Goal: Information Seeking & Learning: Learn about a topic

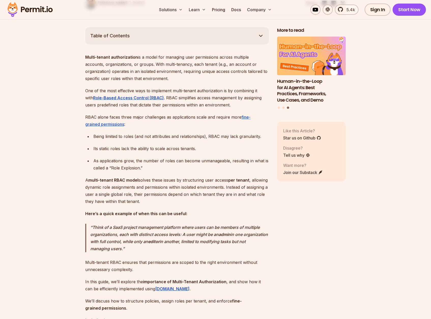
scroll to position [276, 0]
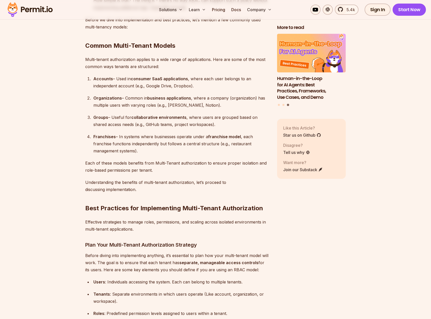
scroll to position [1076, 0]
click at [18, 9] on img at bounding box center [30, 9] width 50 height 17
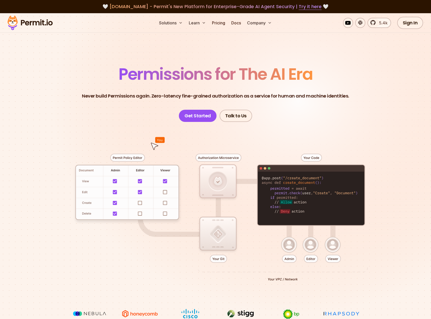
click at [87, 58] on section "Permissions for The AI Era Never build Permissions again. Zero-latency fine-gra…" at bounding box center [215, 181] width 431 height 336
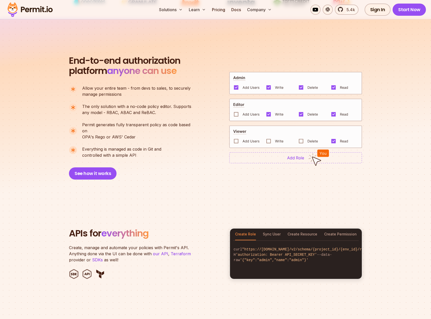
scroll to position [330, 0]
click at [207, 113] on div "End-to-end authorization platform anyone can use A no-code authorization platfo…" at bounding box center [215, 118] width 293 height 124
click at [206, 105] on div "End-to-end authorization platform anyone can use A no-code authorization platfo…" at bounding box center [215, 118] width 293 height 124
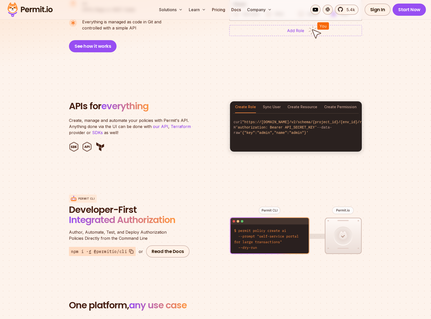
scroll to position [485, 0]
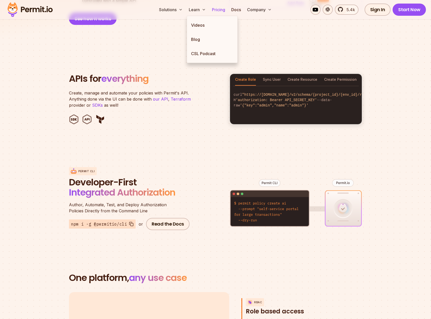
click at [220, 7] on link "Pricing" at bounding box center [218, 10] width 17 height 10
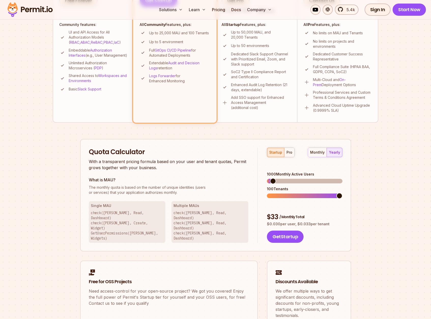
scroll to position [231, 0]
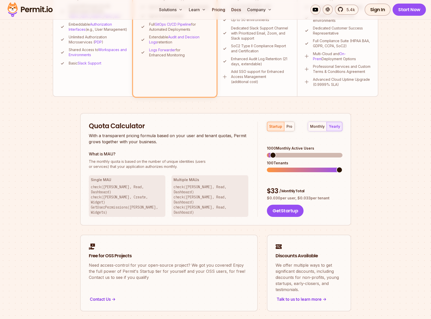
click at [270, 152] on span at bounding box center [273, 155] width 6 height 6
click at [309, 152] on span at bounding box center [309, 155] width 6 height 6
click at [288, 125] on div "pro" at bounding box center [289, 126] width 6 height 5
click at [270, 167] on span at bounding box center [272, 170] width 6 height 6
click at [270, 152] on span at bounding box center [273, 155] width 6 height 6
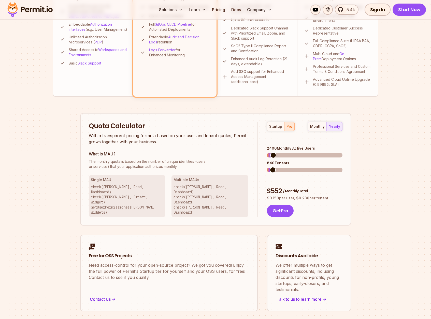
click at [206, 153] on h3 "What is MAU?" at bounding box center [169, 154] width 160 height 6
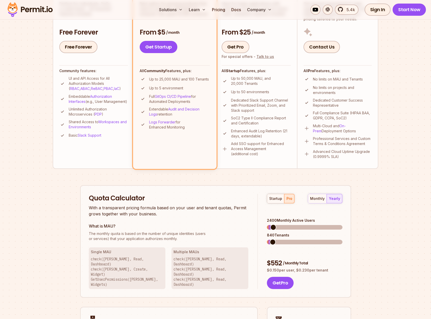
scroll to position [161, 0]
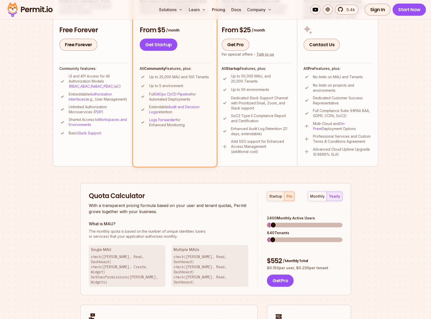
click at [280, 194] on div "startup" at bounding box center [275, 196] width 13 height 5
click at [289, 216] on div "8600 Monthly Active Users" at bounding box center [304, 222] width 75 height 12
click at [289, 198] on div "pro" at bounding box center [289, 196] width 6 height 5
click at [274, 222] on span at bounding box center [276, 225] width 6 height 6
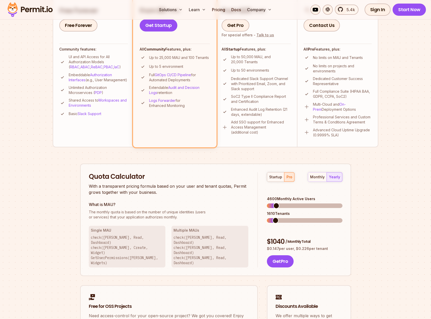
scroll to position [181, 0]
click at [317, 176] on div "monthly" at bounding box center [317, 176] width 14 height 5
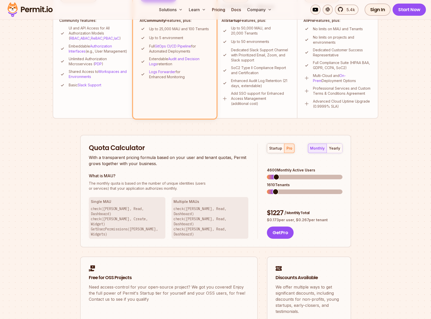
scroll to position [219, 0]
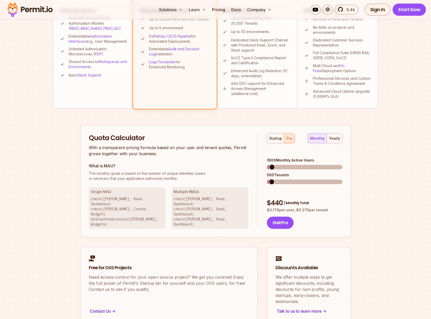
click at [269, 164] on span at bounding box center [272, 167] width 6 height 6
click at [234, 159] on div "Quota Calculator With a transparent pricing formula based on your user and tena…" at bounding box center [173, 182] width 169 height 96
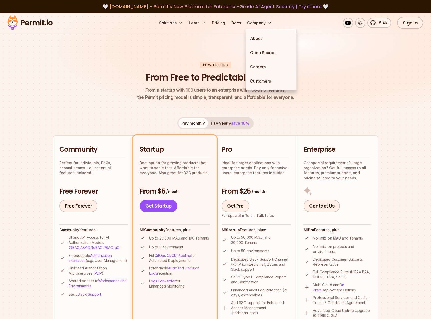
scroll to position [0, 0]
